Goal: Navigation & Orientation: Understand site structure

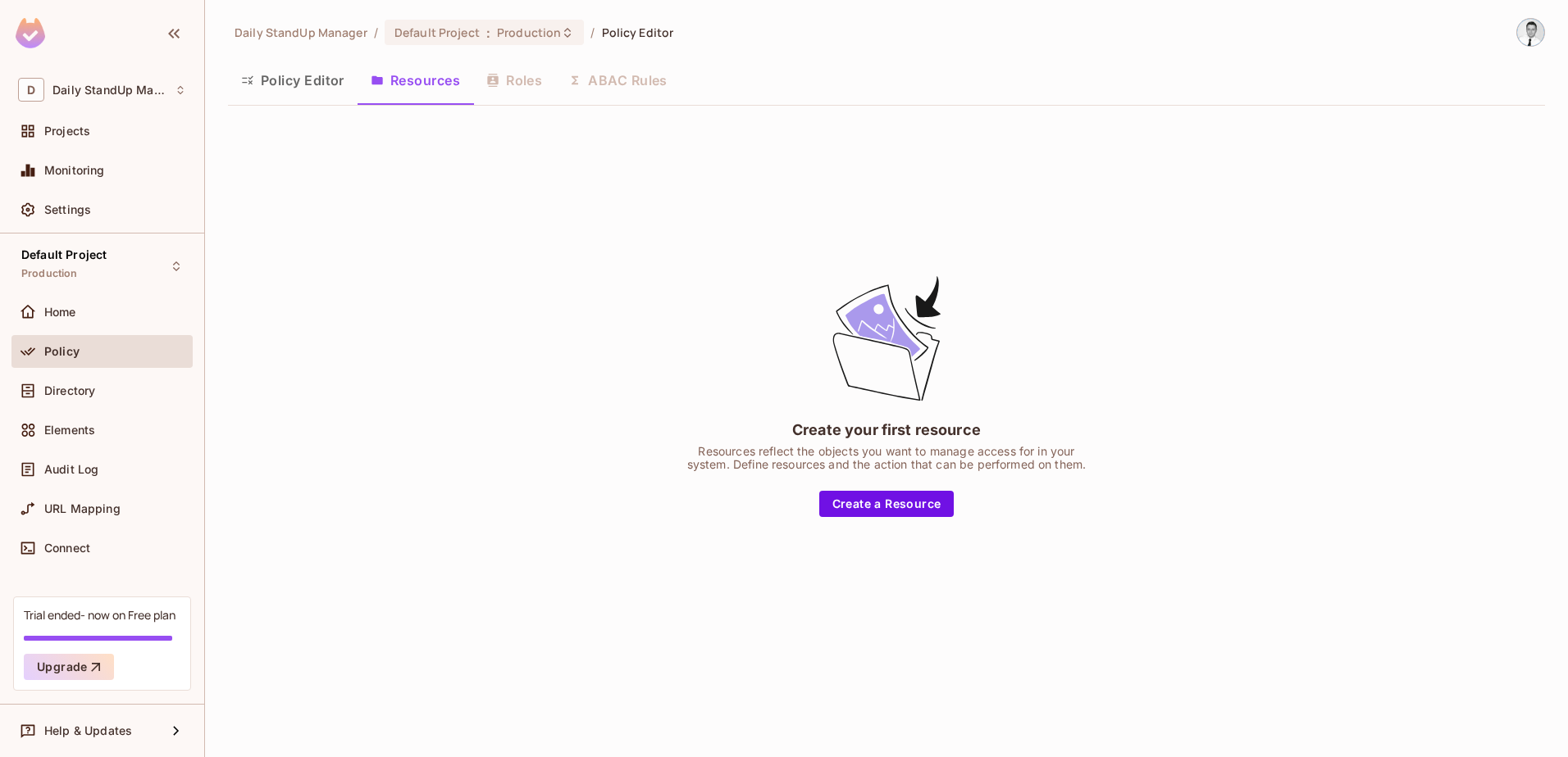
click at [493, 79] on div "Policy Editor Resources Roles ABAC Rules" at bounding box center [886, 81] width 1316 height 41
click at [595, 77] on div "Policy Editor Resources Roles ABAC Rules" at bounding box center [886, 81] width 1316 height 41
click at [522, 78] on div "Policy Editor Resources Roles ABAC Rules" at bounding box center [886, 81] width 1316 height 41
click at [428, 79] on button "Resources" at bounding box center [415, 81] width 115 height 41
click at [310, 84] on button "Policy Editor" at bounding box center [292, 81] width 129 height 41
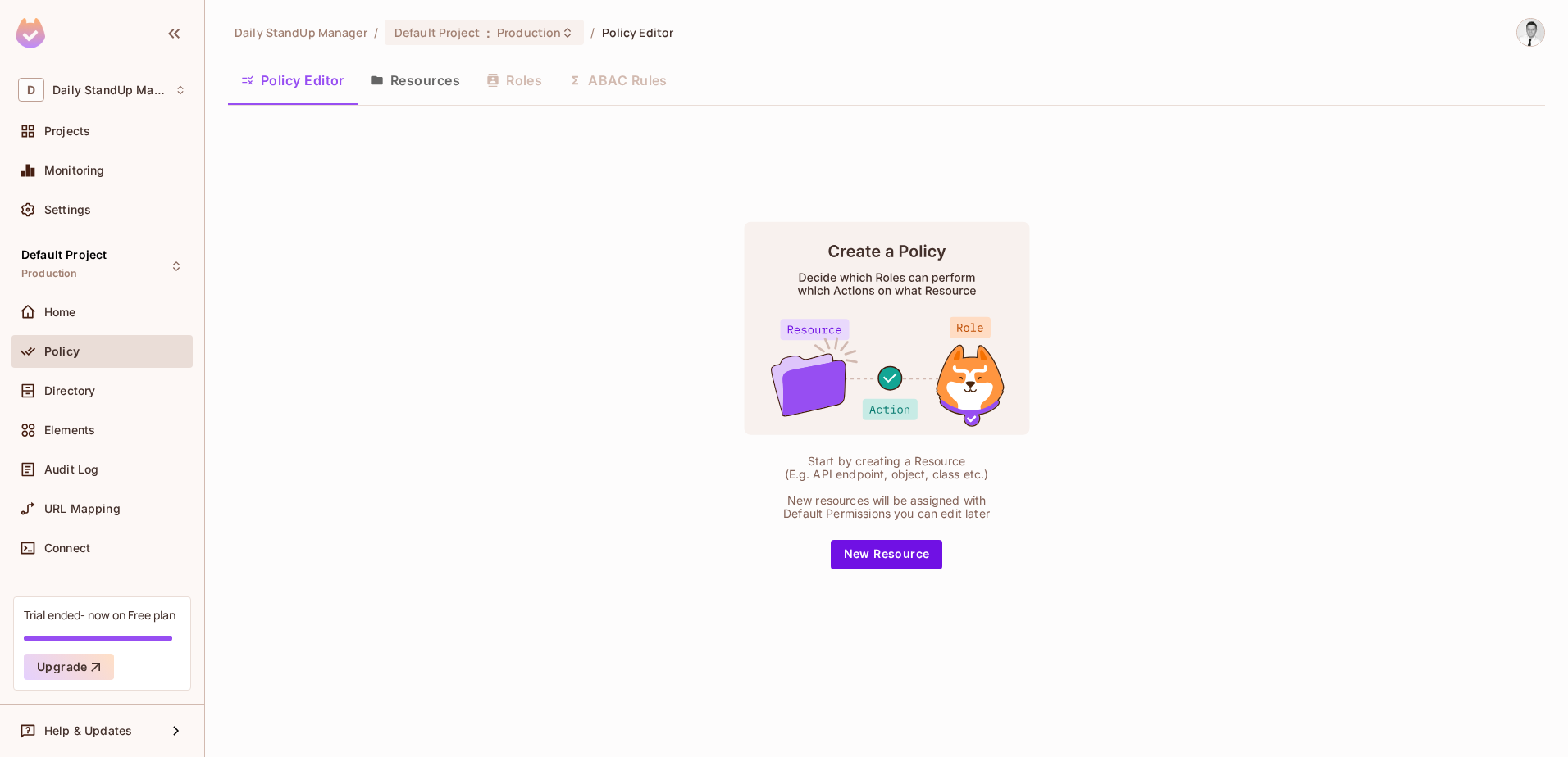
click at [431, 71] on button "Resources" at bounding box center [415, 81] width 115 height 41
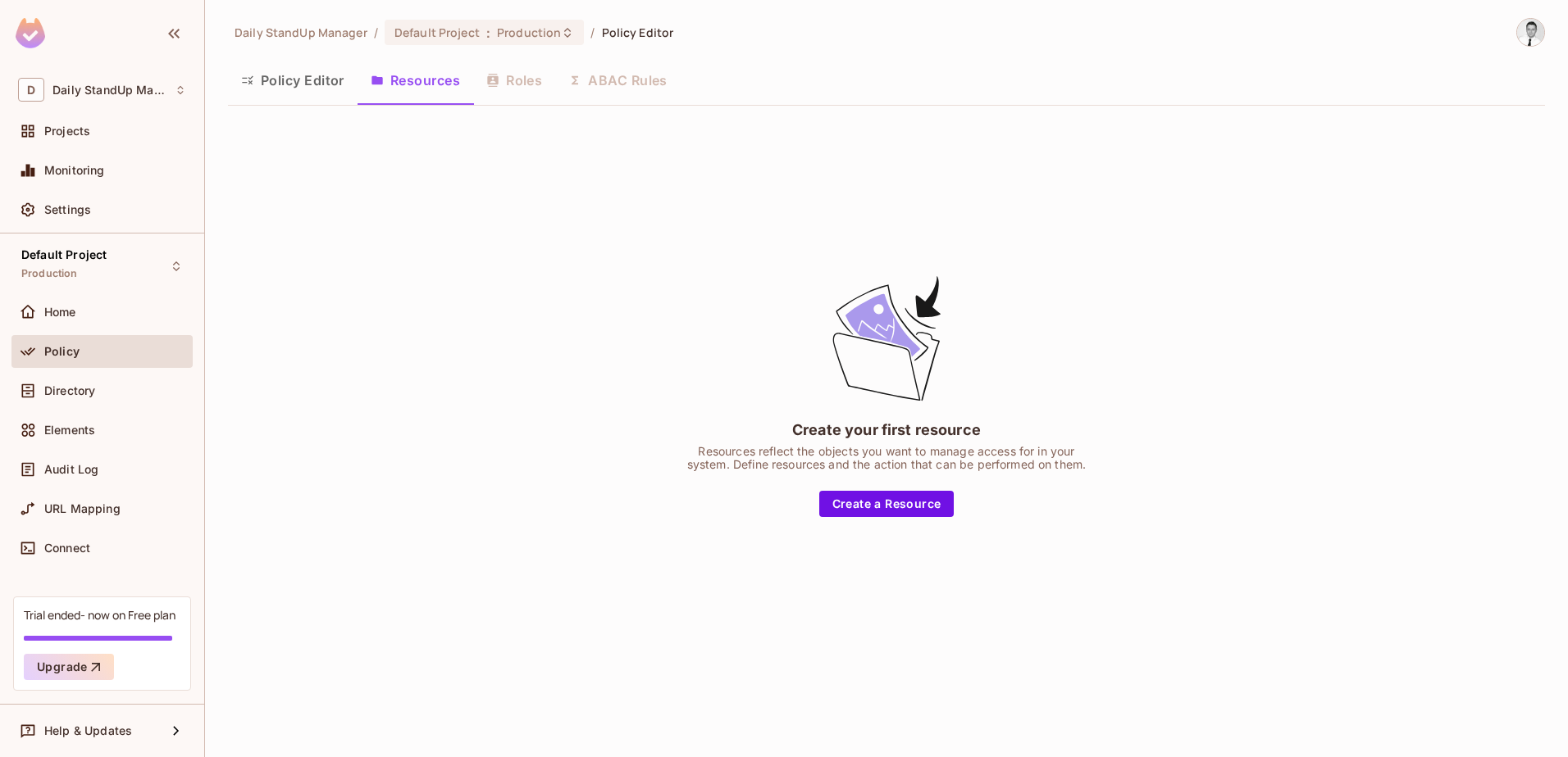
click at [502, 64] on div "Policy Editor Resources Roles ABAC Rules" at bounding box center [886, 81] width 1316 height 41
click at [454, 25] on span "Default Project" at bounding box center [436, 32] width 85 height 16
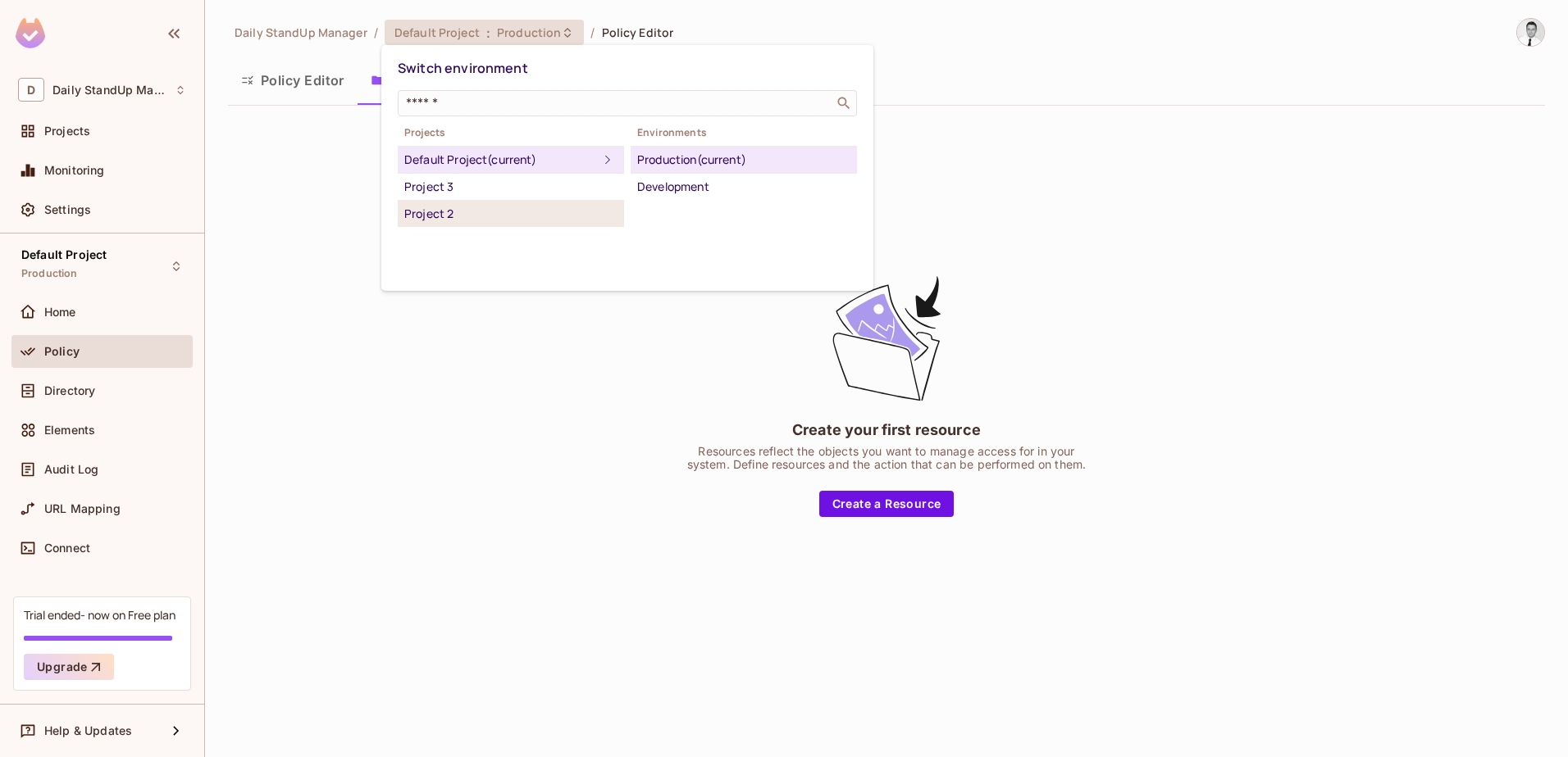
click at [459, 202] on li "Project 2" at bounding box center [511, 214] width 226 height 26
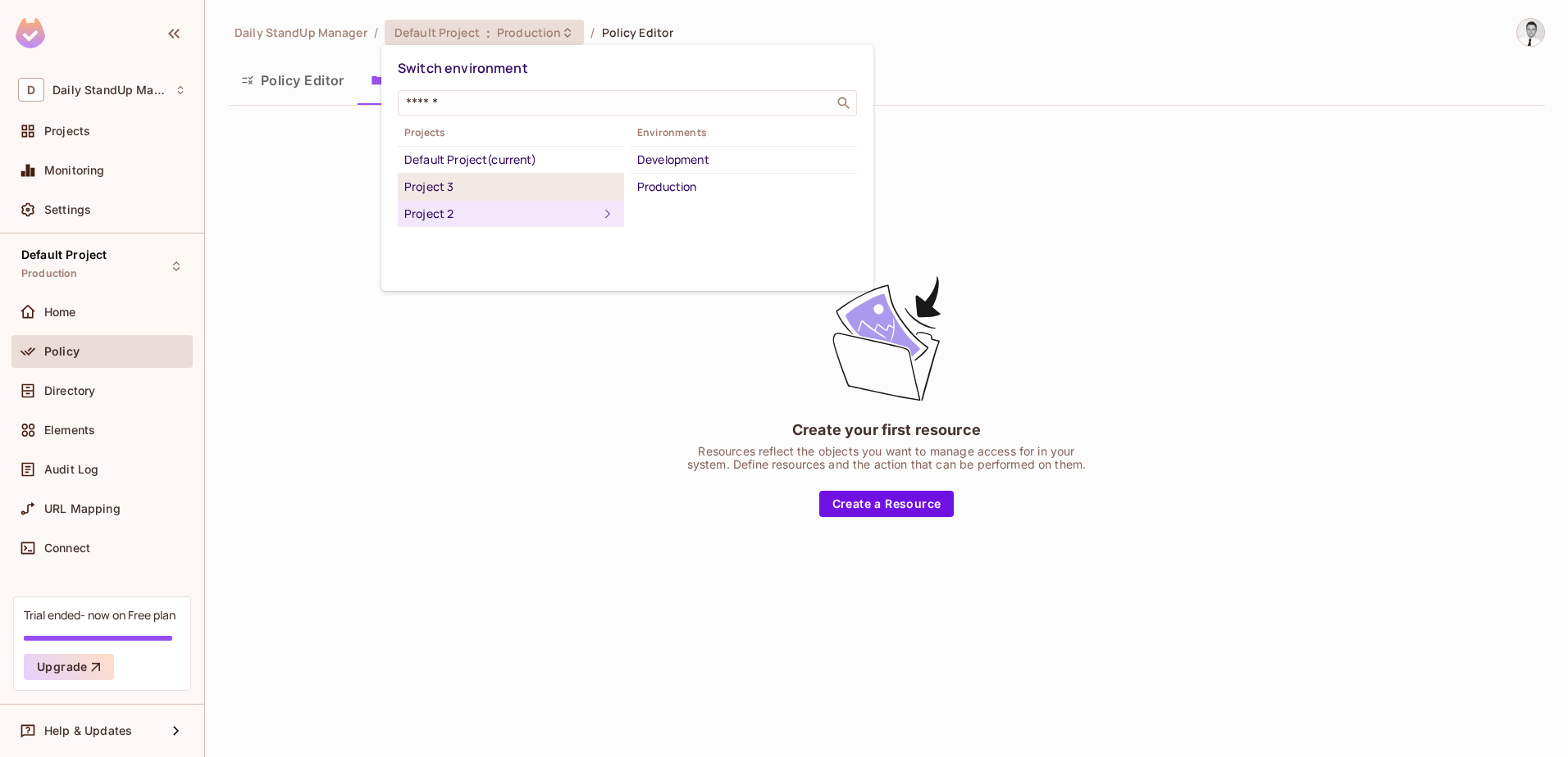
click at [465, 183] on div "Project 3" at bounding box center [511, 187] width 213 height 20
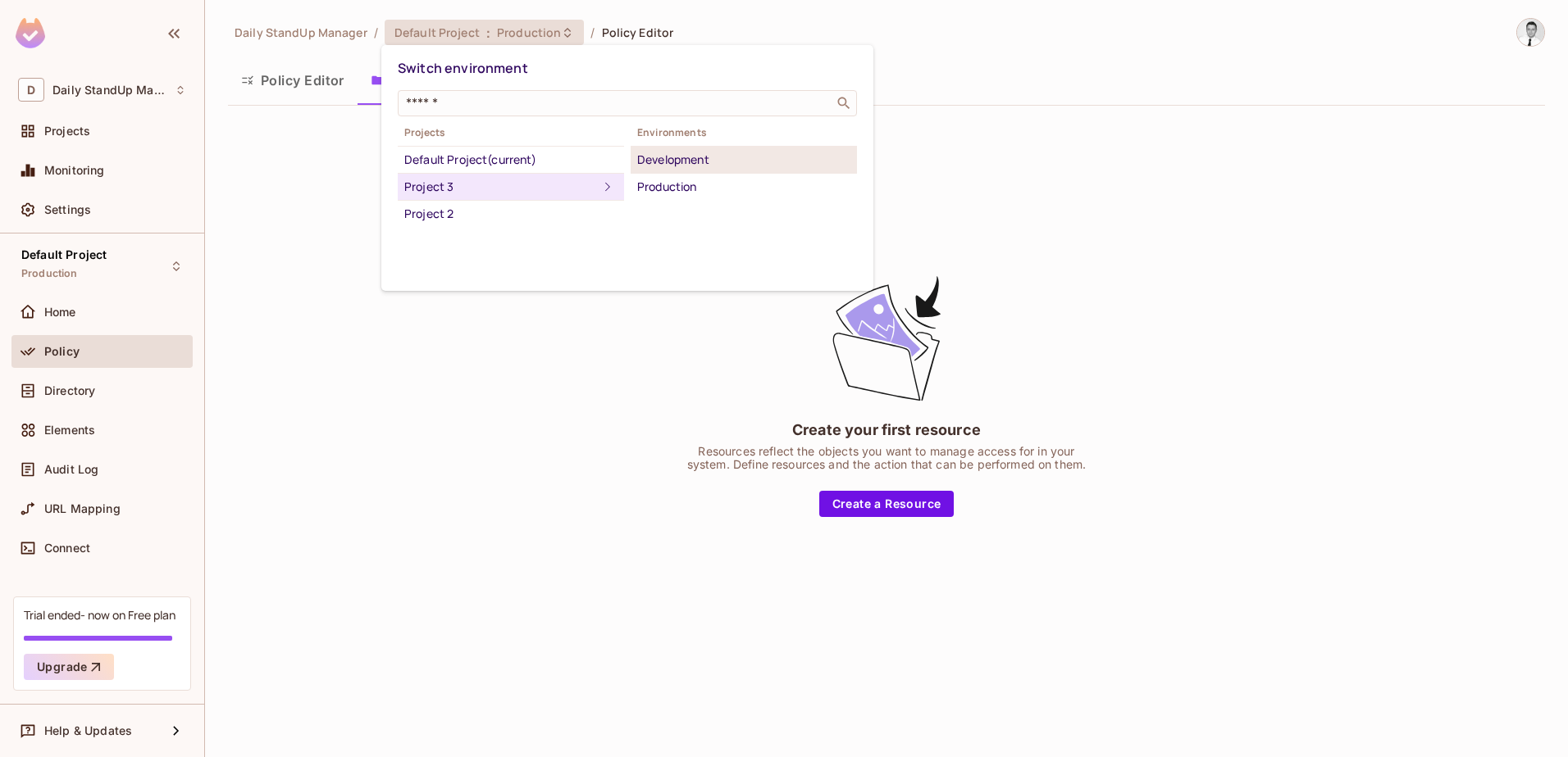
click at [723, 166] on div "Development" at bounding box center [743, 160] width 213 height 20
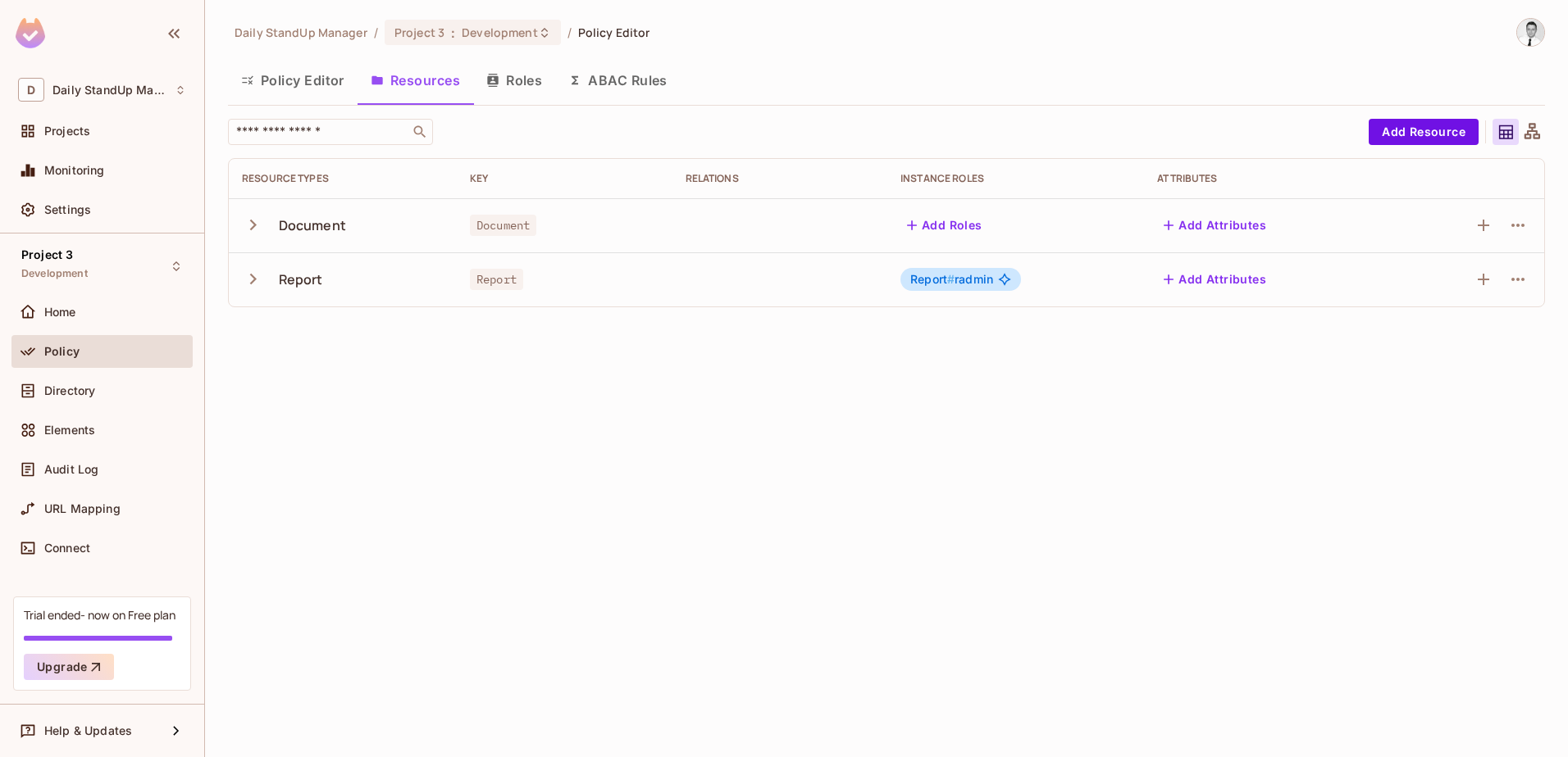
click at [526, 90] on button "Roles" at bounding box center [514, 81] width 82 height 41
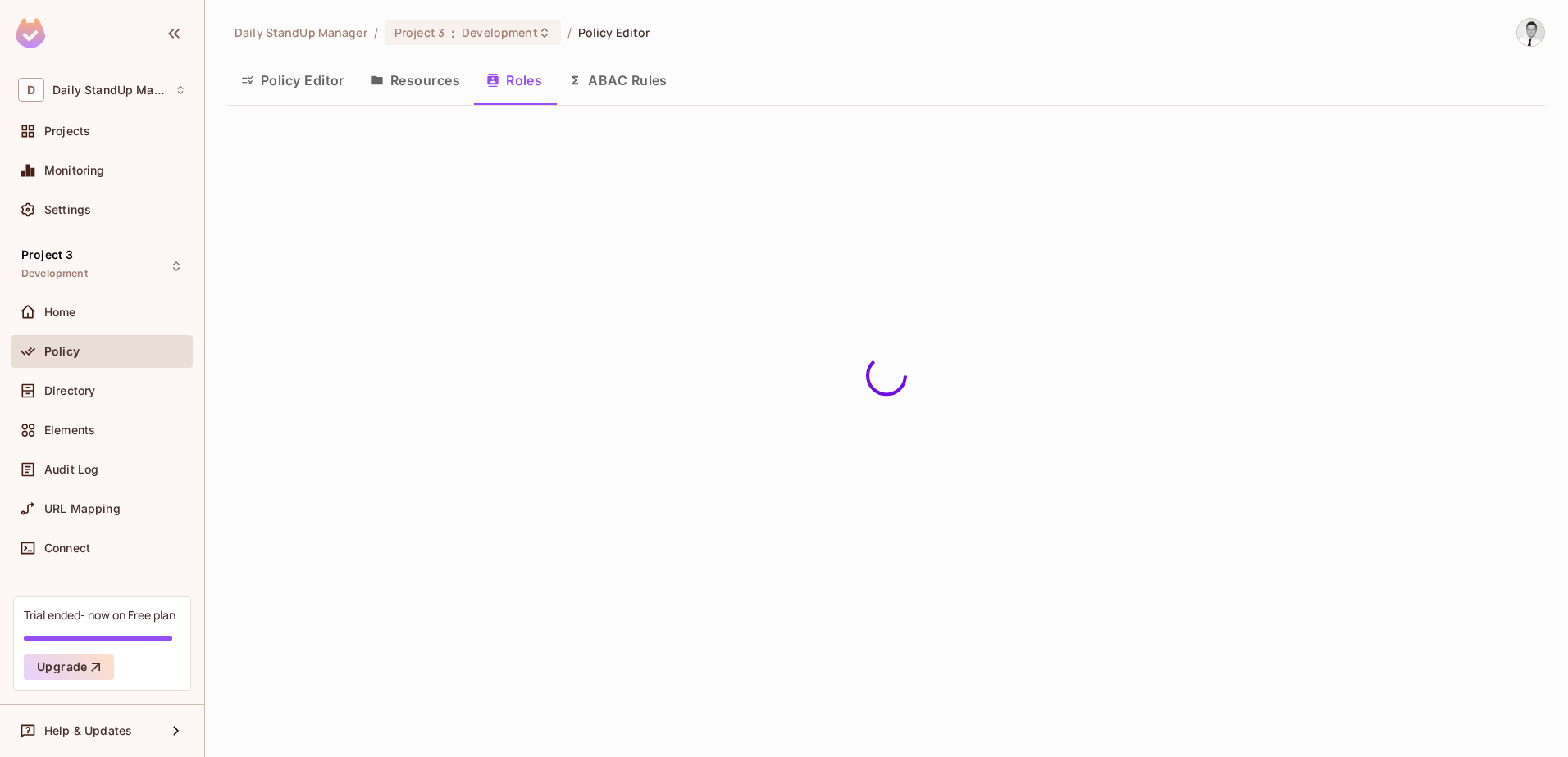
click at [441, 90] on button "Resources" at bounding box center [415, 81] width 115 height 41
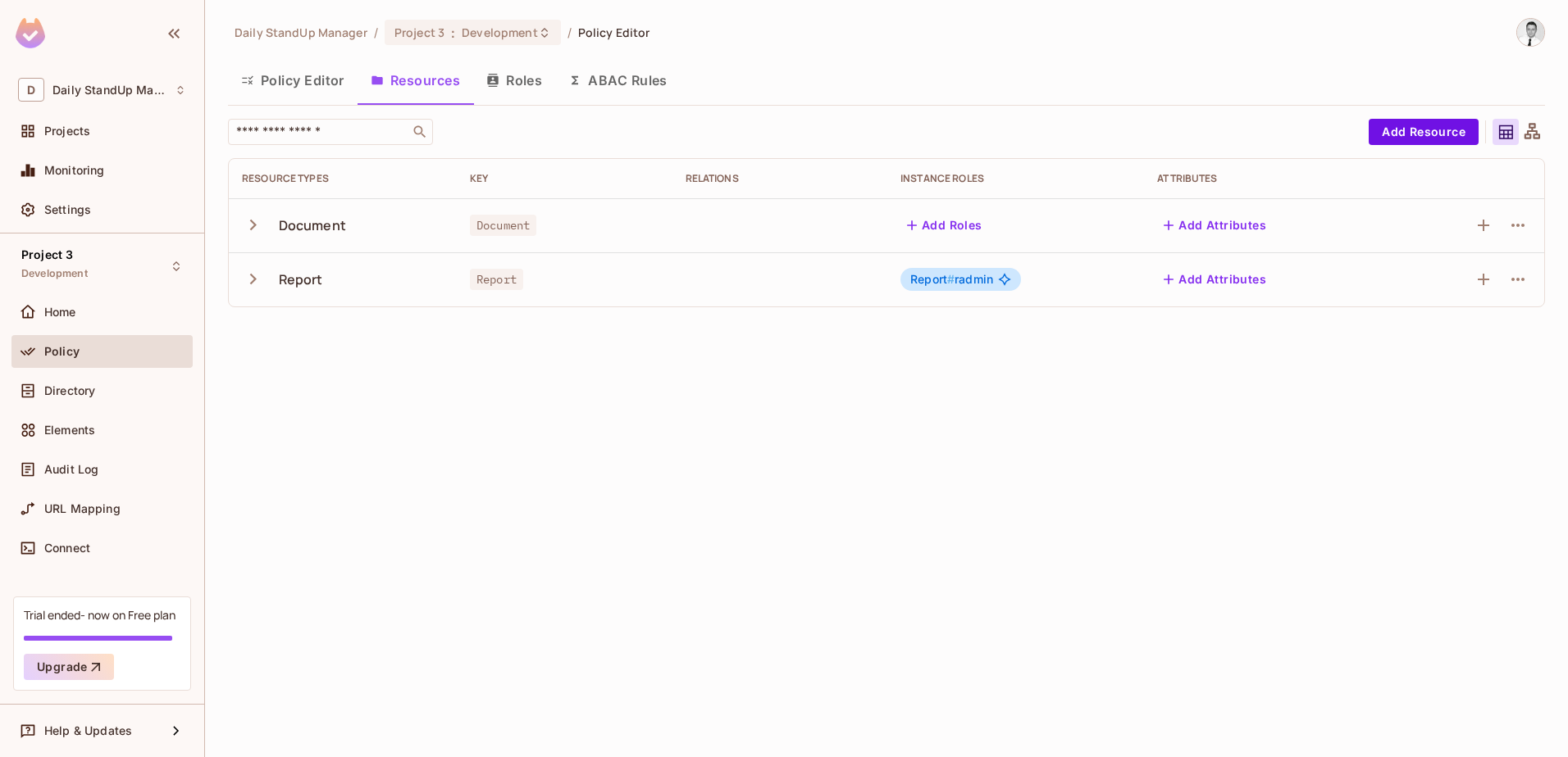
click at [884, 127] on div "​" at bounding box center [793, 132] width 1132 height 26
click at [971, 125] on div "​" at bounding box center [793, 132] width 1132 height 26
